Goal: Use online tool/utility

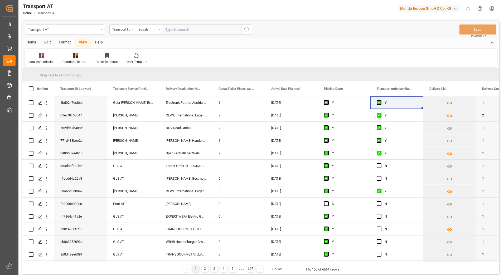
click at [340, 59] on div "data transmission Standard Templates Save Template Reset Template" at bounding box center [261, 58] width 472 height 18
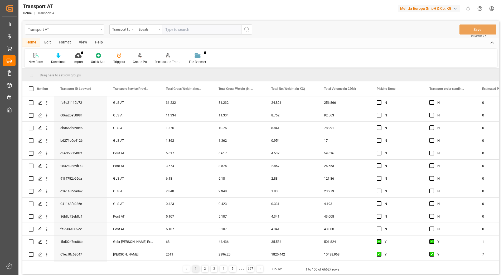
click at [79, 39] on div "View" at bounding box center [83, 42] width 16 height 9
click at [38, 59] on div "Default" at bounding box center [34, 59] width 18 height 12
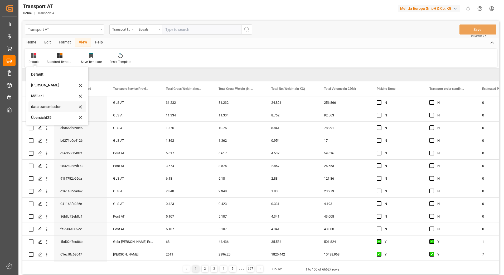
click at [51, 108] on div "data transmission" at bounding box center [54, 107] width 46 height 6
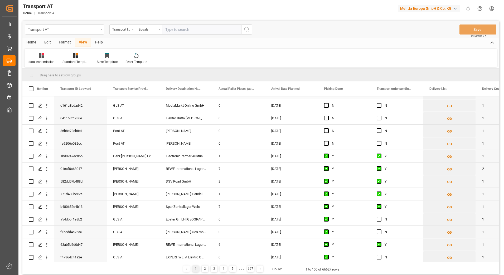
scroll to position [105, 0]
